Goal: Task Accomplishment & Management: Manage account settings

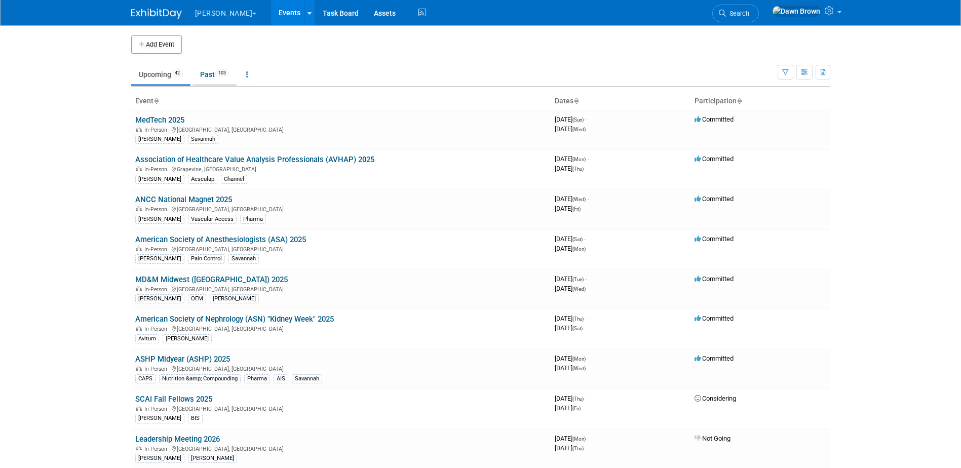
click at [215, 73] on link "Past 103" at bounding box center [214, 74] width 44 height 19
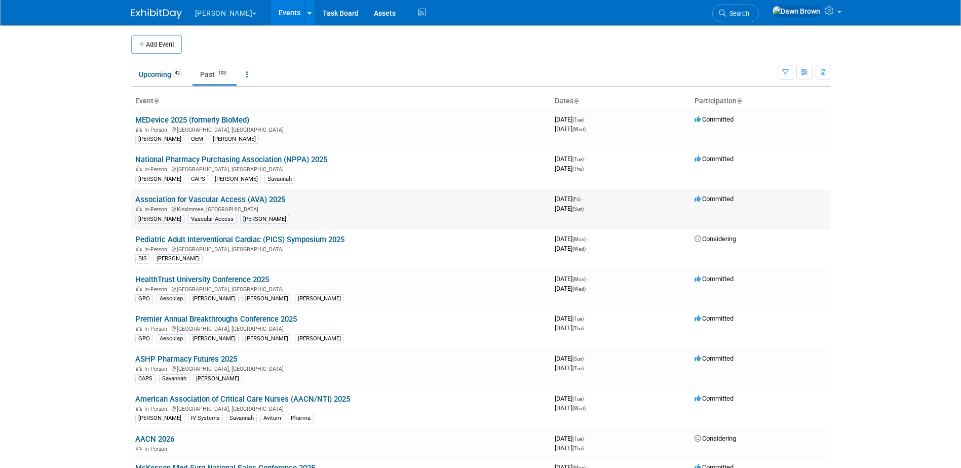
click at [228, 200] on link "Association for Vascular Access (AVA) 2025" at bounding box center [210, 199] width 150 height 9
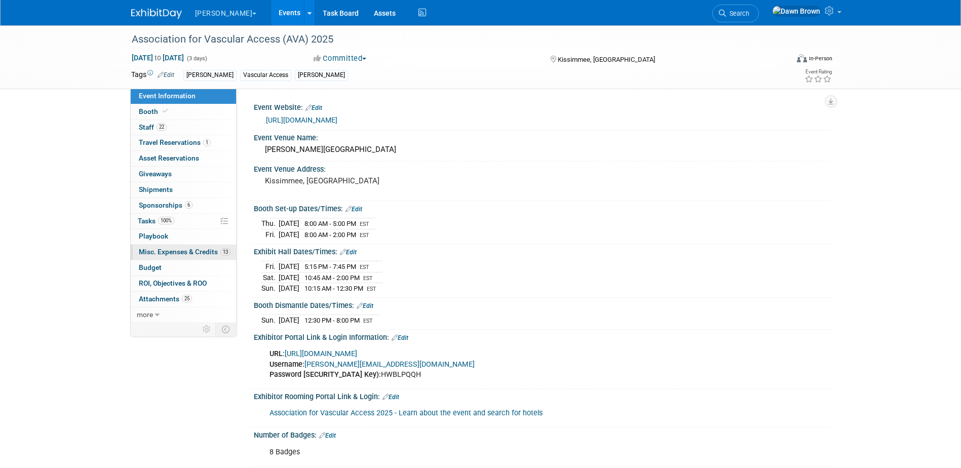
click at [187, 251] on span "Misc. Expenses & Credits 13" at bounding box center [185, 252] width 92 height 8
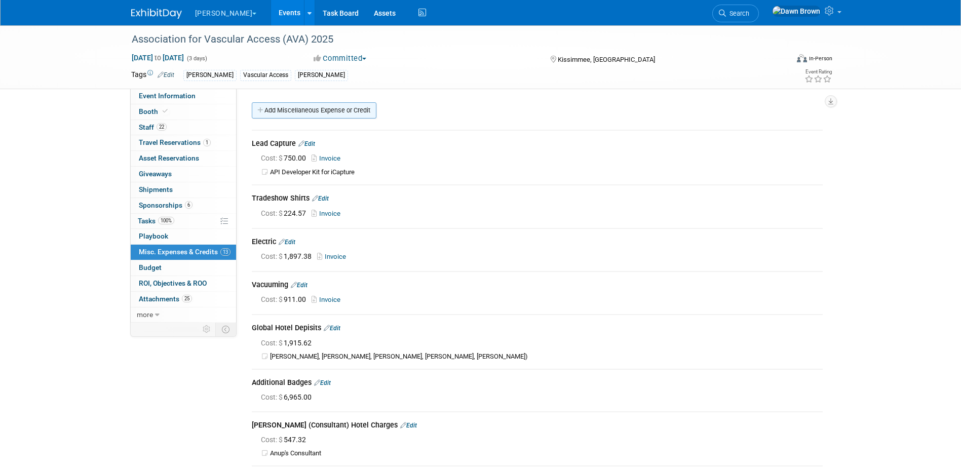
click at [273, 108] on link "Add Miscellaneous Expense or Credit" at bounding box center [314, 110] width 125 height 16
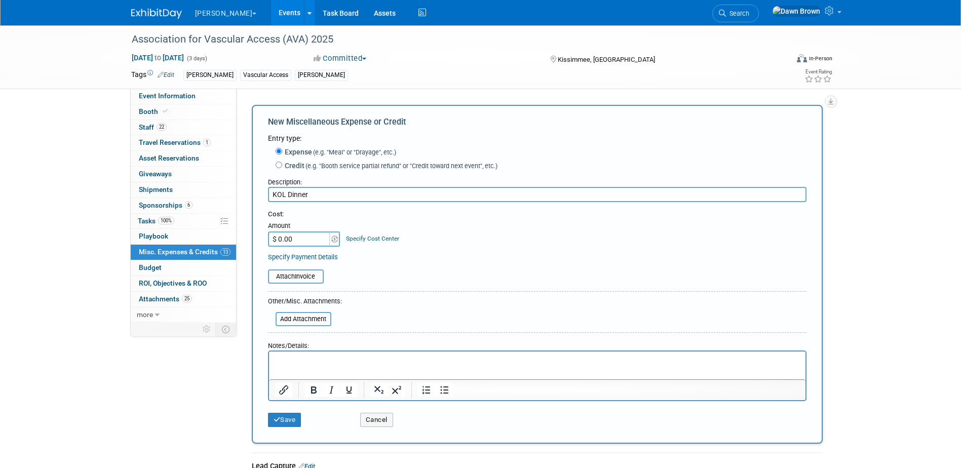
type input "KOL Dinner"
click at [313, 239] on input "$ 0.00" at bounding box center [299, 238] width 63 height 15
type input "$ 9,443.92"
click at [386, 237] on link "Specify Cost Center" at bounding box center [372, 238] width 53 height 7
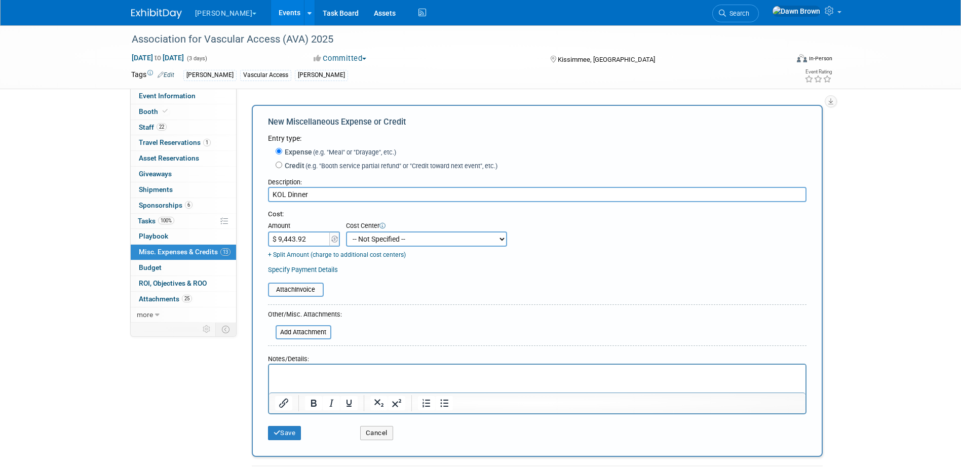
click at [386, 237] on select "-- Not Specified -- #3229006818 (Marketing Communications) #328006813 (BIS) #32…" at bounding box center [426, 238] width 161 height 15
select select "18965934"
click at [346, 232] on select "-- Not Specified -- #3229006818 (Marketing Communications) #328006813 (BIS) #32…" at bounding box center [426, 238] width 161 height 15
click at [293, 436] on button "Save" at bounding box center [284, 433] width 33 height 14
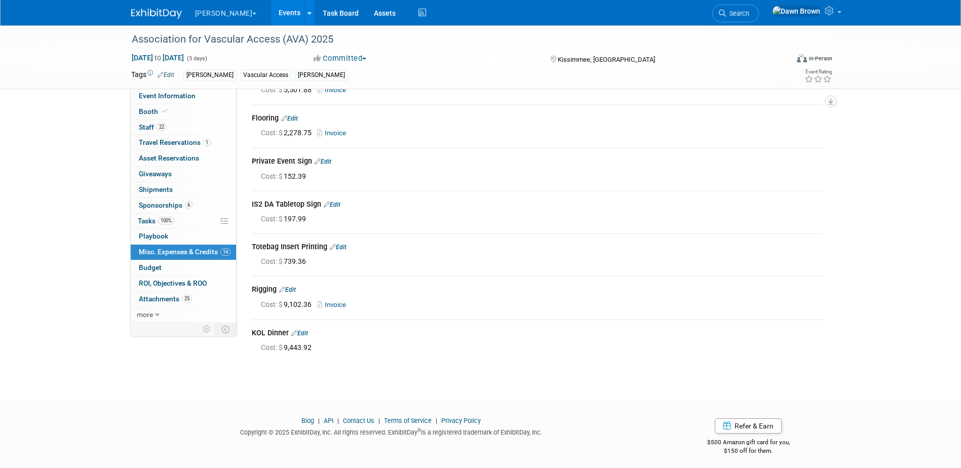
scroll to position [405, 0]
